Goal: Transaction & Acquisition: Purchase product/service

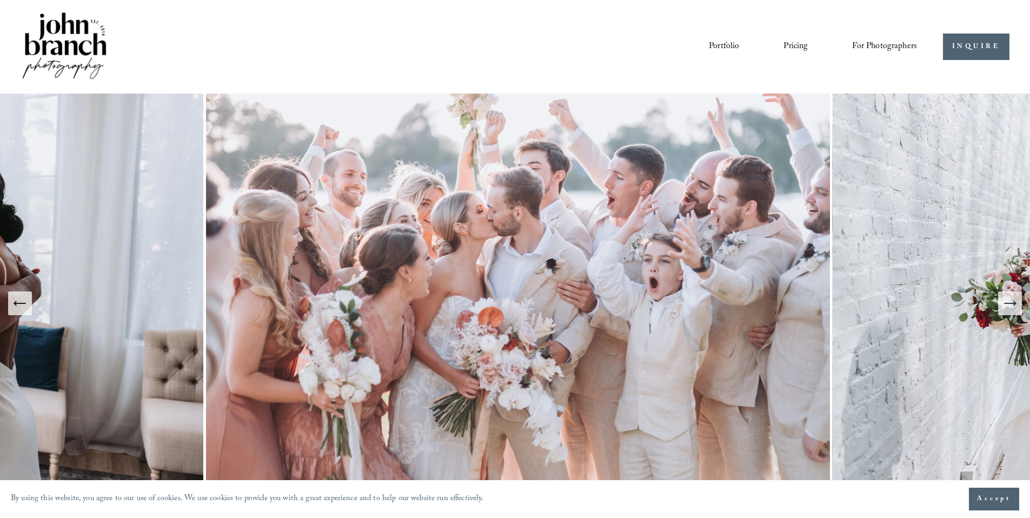
click at [0, 0] on span "Presets" at bounding box center [0, 0] width 0 height 0
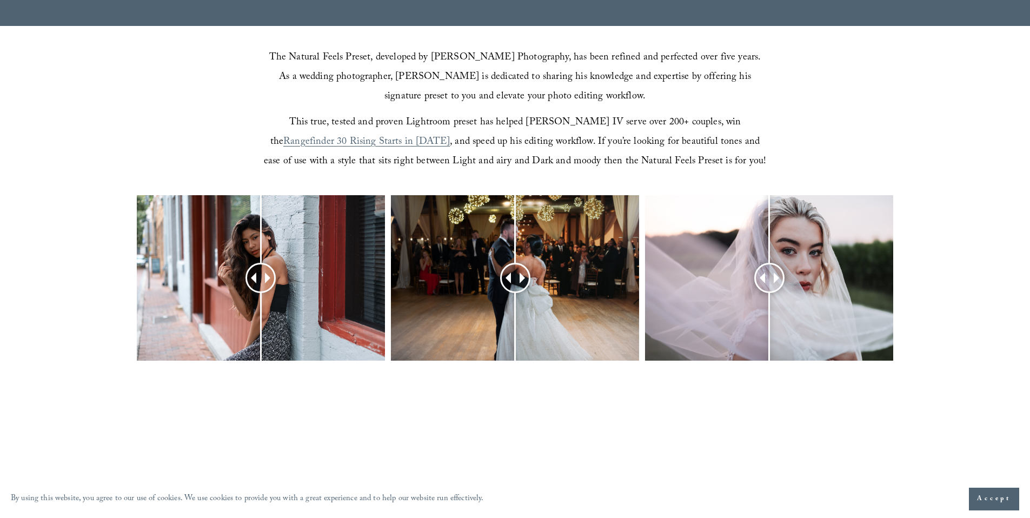
scroll to position [414, 0]
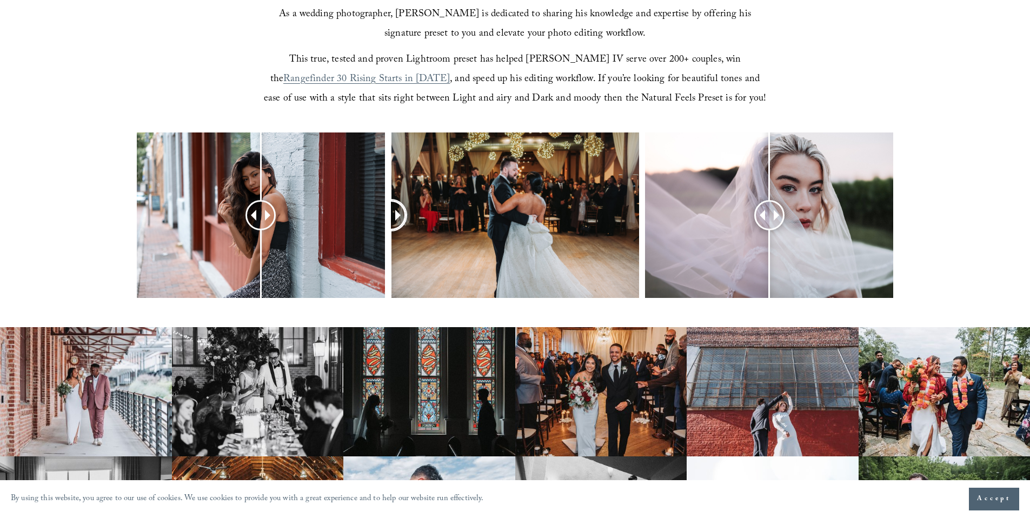
drag, startPoint x: 521, startPoint y: 203, endPoint x: 362, endPoint y: 310, distance: 192.0
click at [362, 310] on div at bounding box center [515, 229] width 1030 height 194
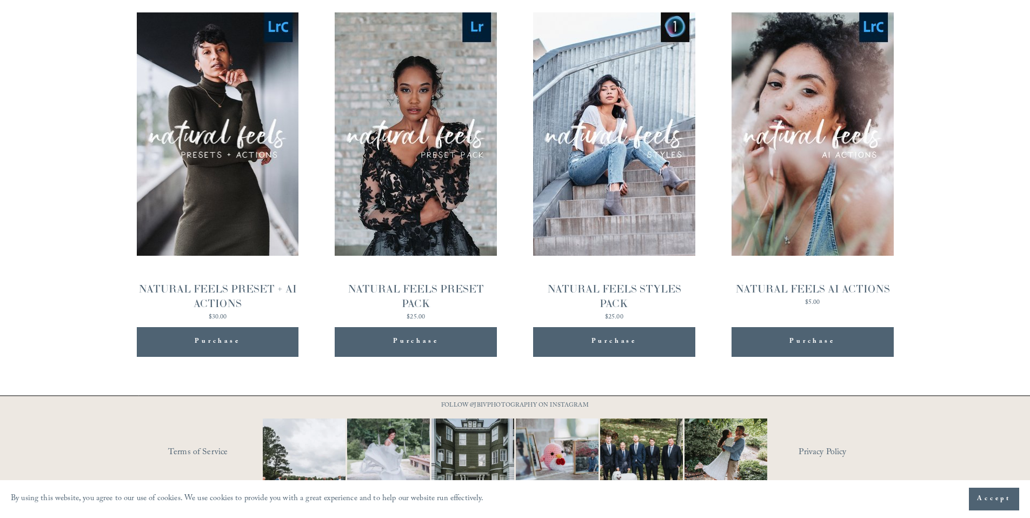
scroll to position [1212, 0]
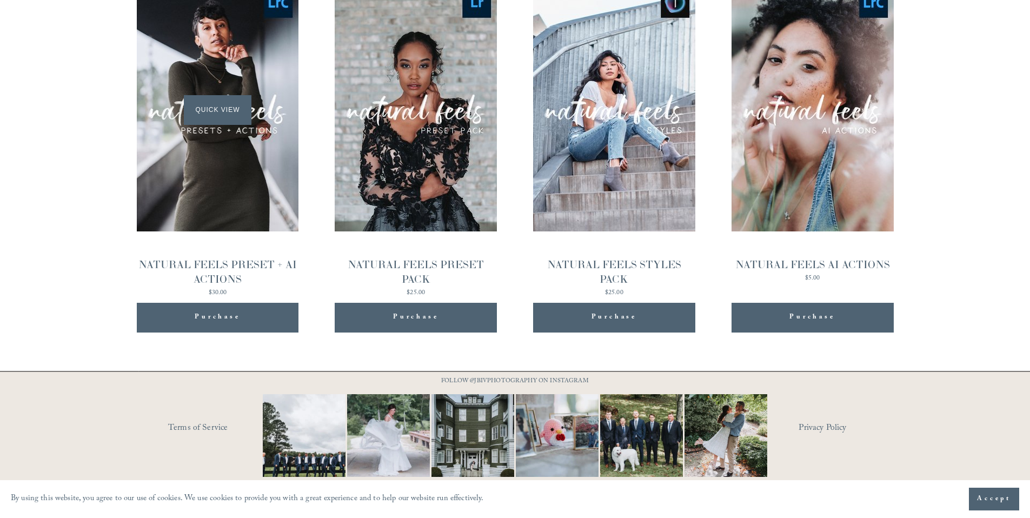
click at [246, 188] on div "Quick View" at bounding box center [218, 109] width 162 height 243
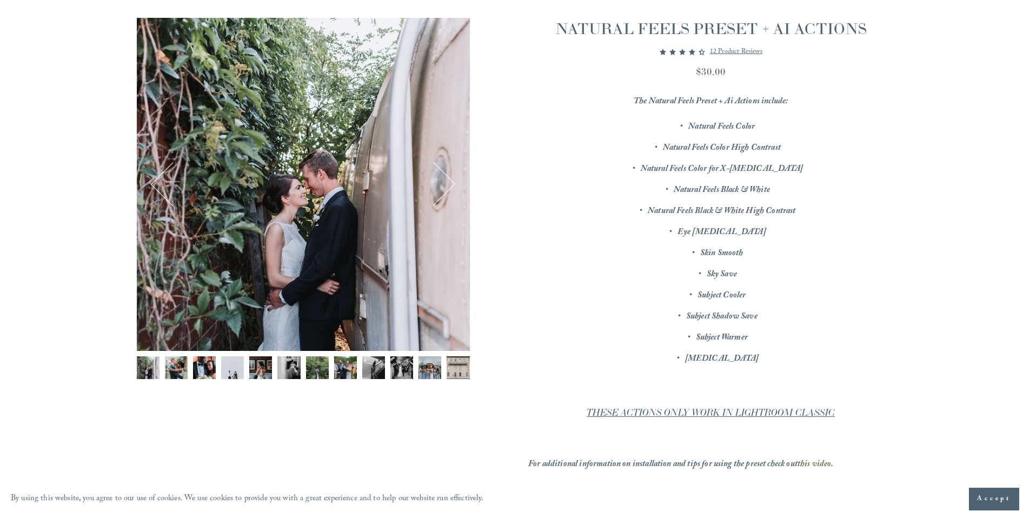
scroll to position [137, 0]
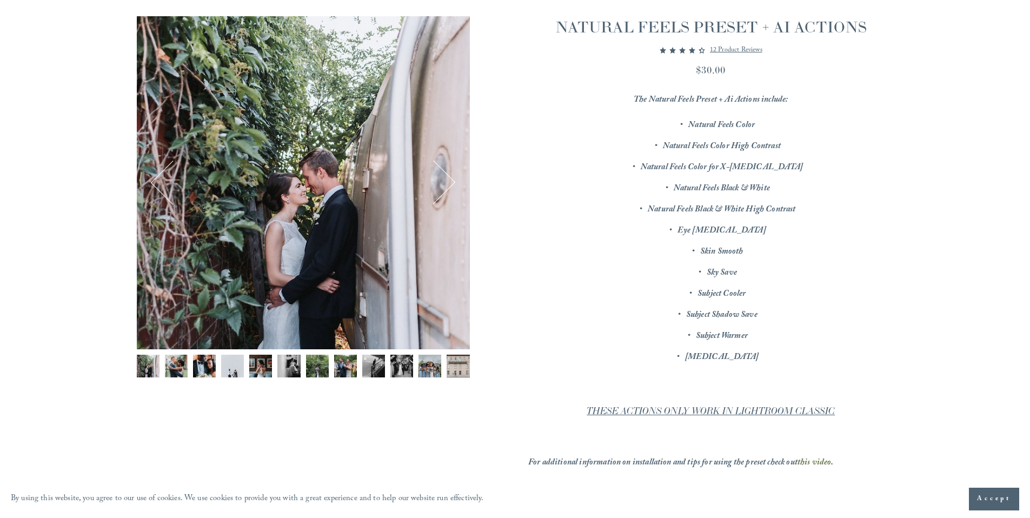
click at [315, 377] on img "Image 7 of 12" at bounding box center [317, 366] width 23 height 23
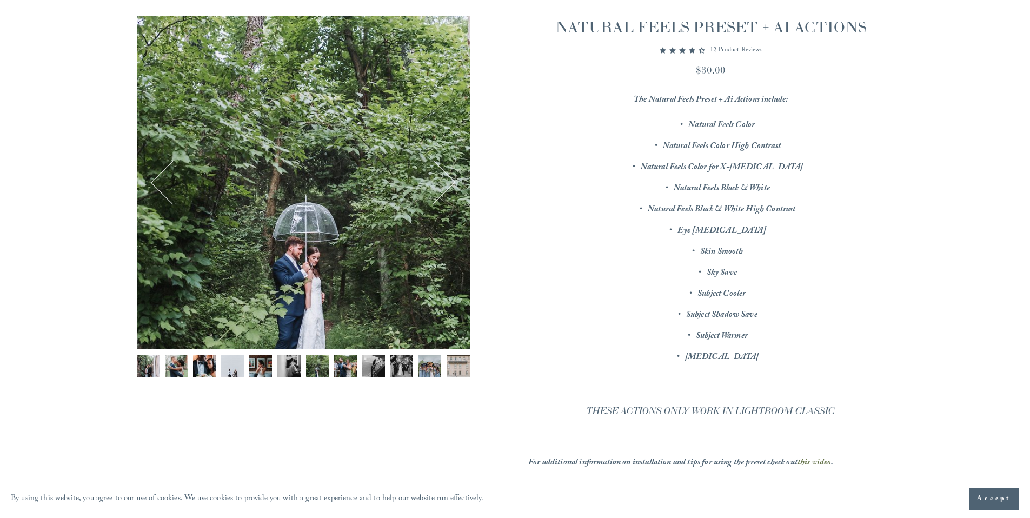
click at [341, 369] on img "Image 8 of 12" at bounding box center [345, 366] width 23 height 23
